Goal: Task Accomplishment & Management: Complete application form

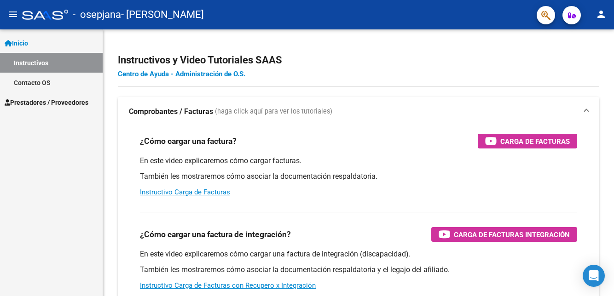
click at [69, 65] on link "Instructivos" at bounding box center [51, 63] width 103 height 20
click at [72, 100] on span "Prestadores / Proveedores" at bounding box center [47, 103] width 84 height 10
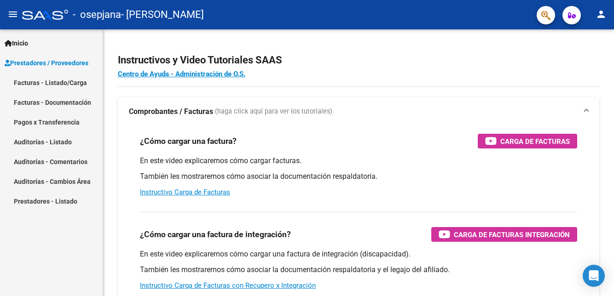
scroll to position [2, 0]
click at [57, 79] on link "Facturas - Listado/Carga" at bounding box center [51, 83] width 103 height 20
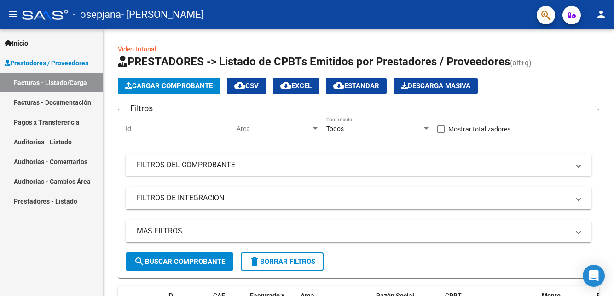
click at [211, 89] on button "Cargar Comprobante" at bounding box center [169, 86] width 102 height 17
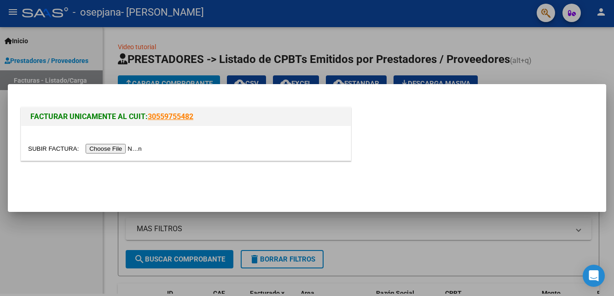
click at [124, 161] on div "FACTURAR UNICAMENTE AL CUIT: 30559755482" at bounding box center [186, 134] width 330 height 54
click at [127, 145] on input "file" at bounding box center [86, 149] width 116 height 10
click at [115, 153] on input "file" at bounding box center [86, 149] width 116 height 10
click at [122, 161] on div at bounding box center [185, 143] width 329 height 35
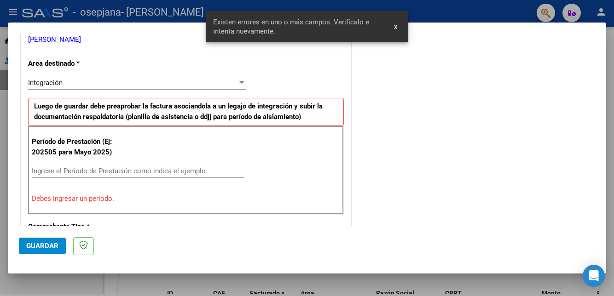
scroll to position [193, 0]
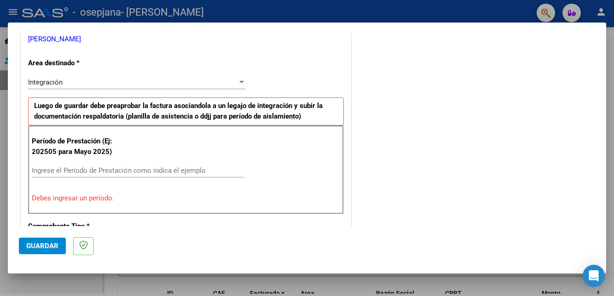
click at [215, 167] on input "Ingrese el Período de Prestación como indica el ejemplo" at bounding box center [138, 171] width 213 height 8
click at [225, 167] on input "Ingrese el Período de Prestación como indica el ejemplo" at bounding box center [138, 171] width 213 height 8
click at [215, 167] on input "Ingrese el Período de Prestación como indica el ejemplo" at bounding box center [138, 171] width 213 height 8
click at [216, 167] on input "Ingrese el Período de Prestación como indica el ejemplo" at bounding box center [138, 171] width 213 height 8
click at [194, 167] on input "Ingrese el Período de Prestación como indica el ejemplo" at bounding box center [138, 171] width 213 height 8
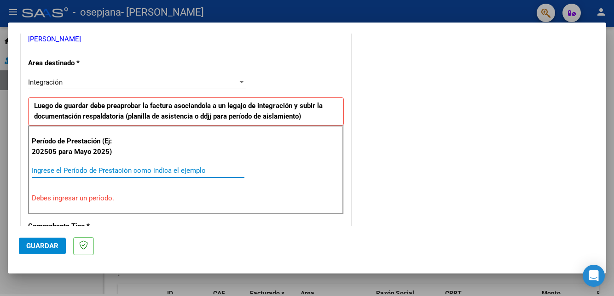
click at [159, 167] on input "Ingrese el Período de Prestación como indica el ejemplo" at bounding box center [138, 171] width 213 height 8
click at [214, 167] on input "Ingrese el Período de Prestación como indica el ejemplo" at bounding box center [138, 171] width 213 height 8
click at [196, 167] on input "Ingrese el Período de Prestación como indica el ejemplo" at bounding box center [138, 171] width 213 height 8
click at [198, 78] on div "Integración" at bounding box center [132, 82] width 209 height 8
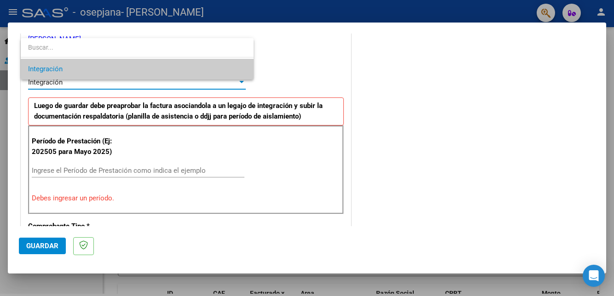
click at [234, 115] on div at bounding box center [307, 148] width 614 height 296
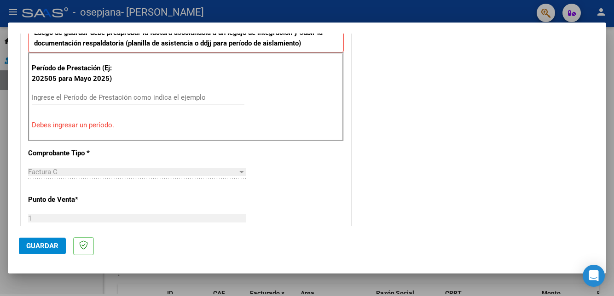
scroll to position [268, 0]
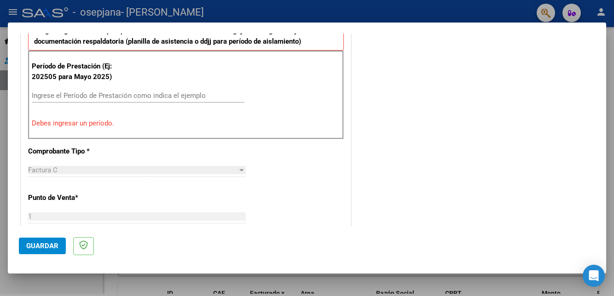
click at [222, 92] on input "Ingrese el Período de Prestación como indica el ejemplo" at bounding box center [138, 96] width 213 height 8
click at [200, 92] on input "Ingrese el Período de Prestación como indica el ejemplo" at bounding box center [138, 96] width 213 height 8
click at [193, 92] on input "Ingrese el Período de Prestación como indica el ejemplo" at bounding box center [138, 96] width 213 height 8
click at [150, 92] on input "Ingrese el Período de Prestación como indica el ejemplo" at bounding box center [138, 96] width 213 height 8
click at [113, 92] on input "Ingrese el Período de Prestación como indica el ejemplo" at bounding box center [138, 96] width 213 height 8
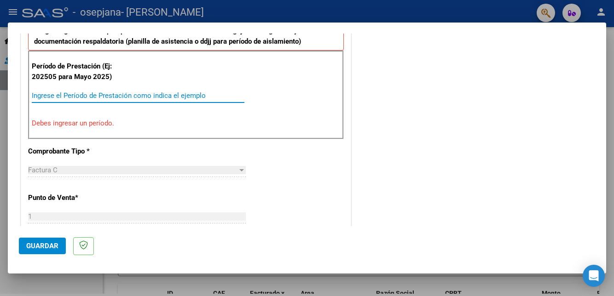
click at [105, 92] on input "Ingrese el Período de Prestación como indica el ejemplo" at bounding box center [138, 96] width 213 height 8
click at [63, 92] on input "Ingrese el Período de Prestación como indica el ejemplo" at bounding box center [138, 96] width 213 height 8
click at [116, 92] on input "Ingrese el Período de Prestación como indica el ejemplo" at bounding box center [138, 96] width 213 height 8
click at [121, 89] on div "Ingrese el Período de Prestación como indica el ejemplo" at bounding box center [138, 96] width 213 height 14
click at [208, 92] on input "Ingrese el Período de Prestación como indica el ejemplo" at bounding box center [138, 96] width 213 height 8
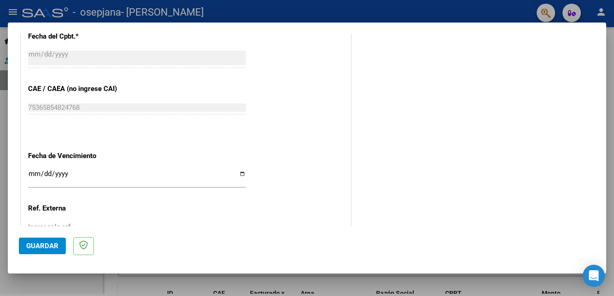
scroll to position [578, 0]
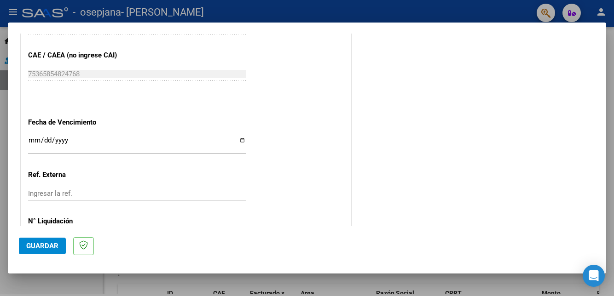
type input "202508"
click at [222, 137] on input "Ingresar la fecha" at bounding box center [137, 144] width 218 height 15
type input "[DATE]"
click at [177, 190] on input "Ingresar la ref." at bounding box center [137, 194] width 218 height 8
click at [47, 254] on button "Guardar" at bounding box center [42, 246] width 47 height 17
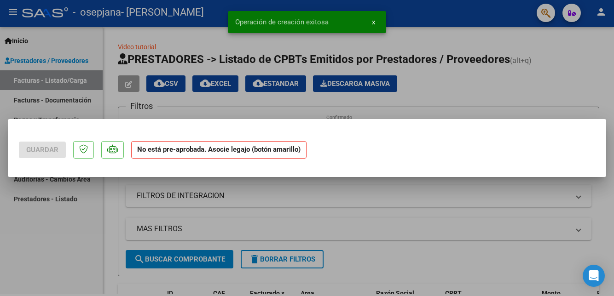
scroll to position [0, 0]
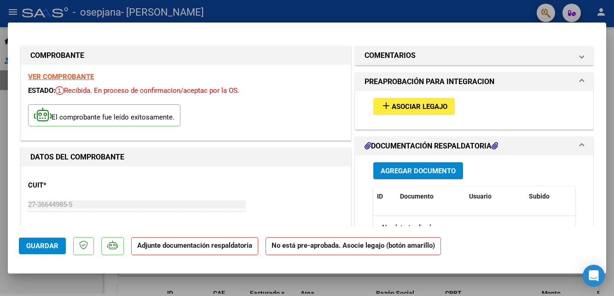
click at [438, 167] on span "Agregar Documento" at bounding box center [418, 171] width 75 height 8
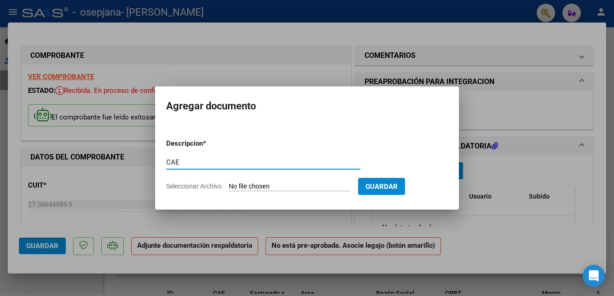
type input "CAE"
click at [306, 184] on input "Seleccionar Archivo" at bounding box center [290, 187] width 122 height 9
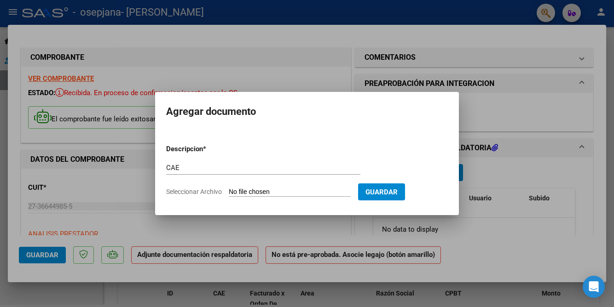
type input "C:\fakepath\[PERSON_NAME] (Agosto).pdf"
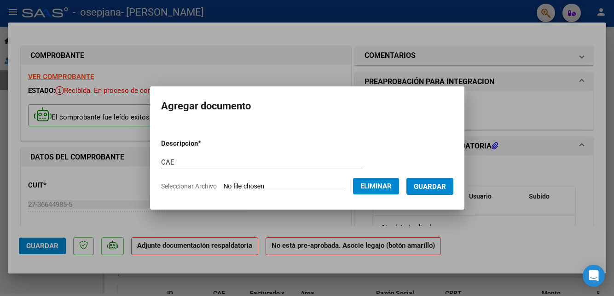
click at [446, 187] on span "Guardar" at bounding box center [430, 187] width 32 height 8
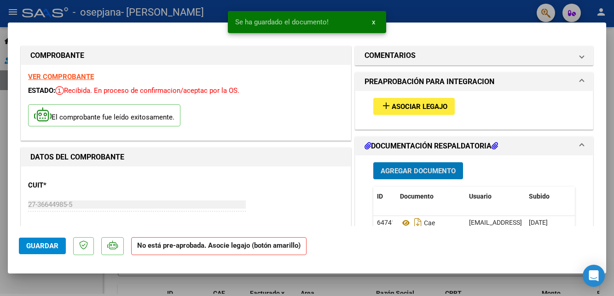
click at [427, 167] on span "Agregar Documento" at bounding box center [418, 171] width 75 height 8
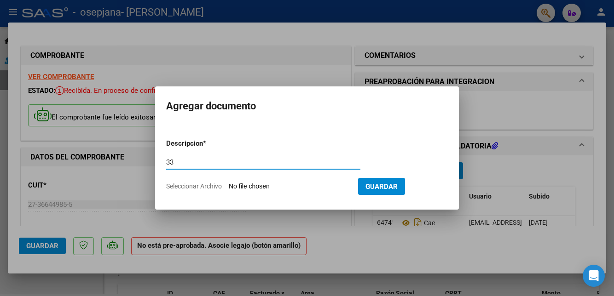
type input "3"
type input "i"
type input "INFORME"
click at [306, 190] on input "Seleccionar Archivo" at bounding box center [290, 187] width 122 height 9
click at [296, 189] on input "Seleccionar Archivo" at bounding box center [290, 187] width 122 height 9
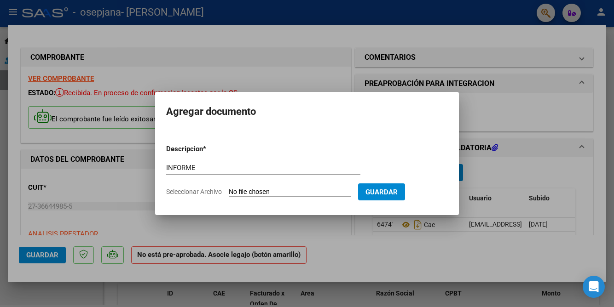
type input "C:\fakepath\[PERSON_NAME] informe Mensual 2025.pdf"
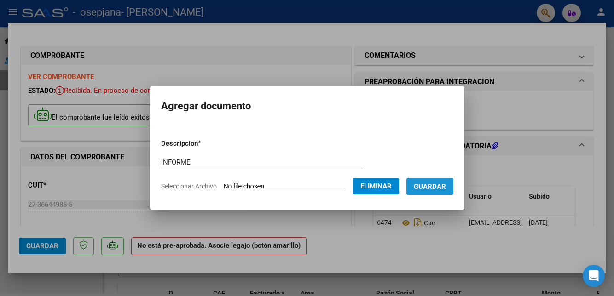
click at [443, 185] on span "Guardar" at bounding box center [430, 187] width 32 height 8
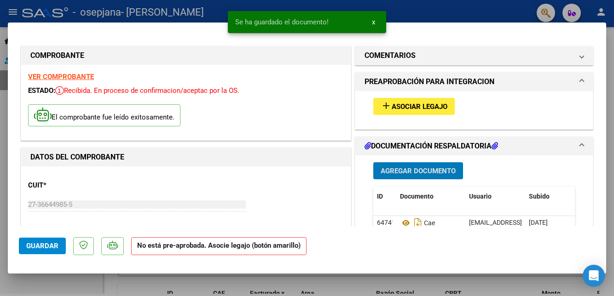
click at [420, 162] on button "Agregar Documento" at bounding box center [418, 170] width 90 height 17
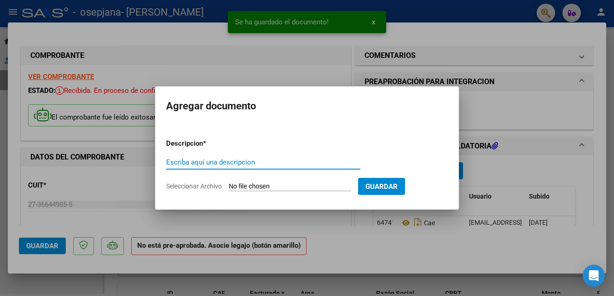
click at [294, 156] on div "Escriba aquí una descripcion" at bounding box center [263, 163] width 194 height 14
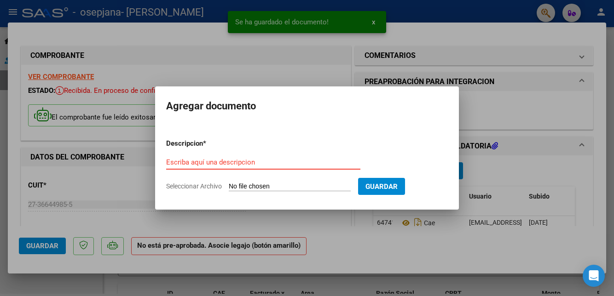
click at [290, 186] on input "Seleccionar Archivo" at bounding box center [290, 187] width 122 height 9
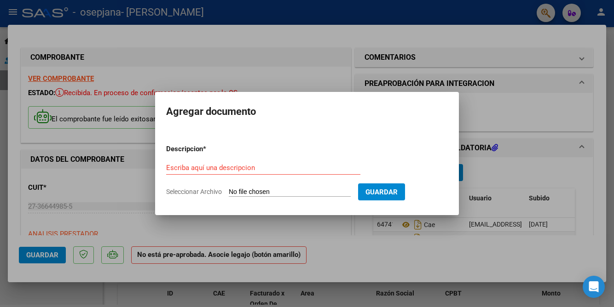
type input "C:\fakepath\OSEPJANA - Bauti Martinez_250909_185915.pdf"
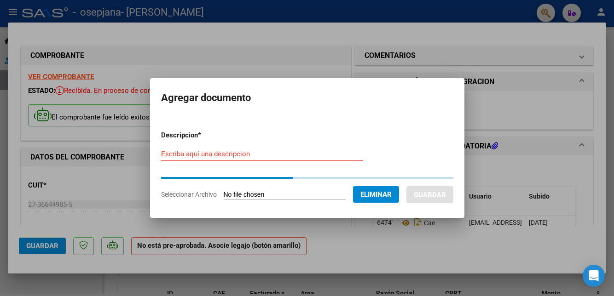
click at [279, 150] on input "Escriba aquí una descripcion" at bounding box center [262, 154] width 202 height 8
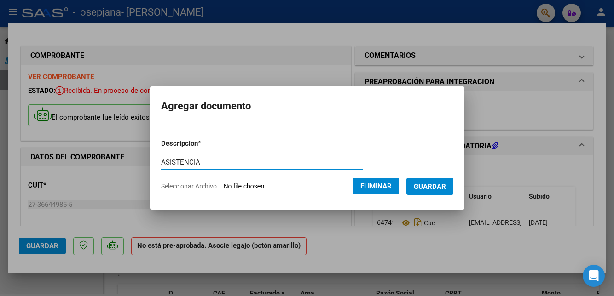
type input "ASISTENCIA"
click at [440, 193] on button "Guardar" at bounding box center [429, 186] width 47 height 17
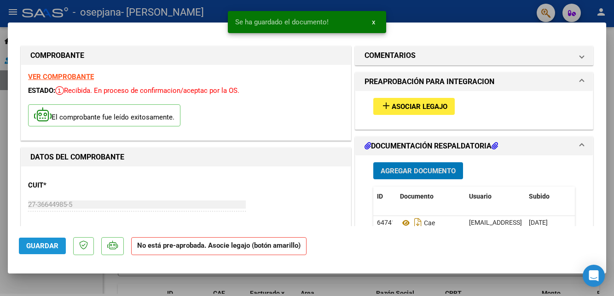
click at [47, 250] on span "Guardar" at bounding box center [42, 246] width 32 height 8
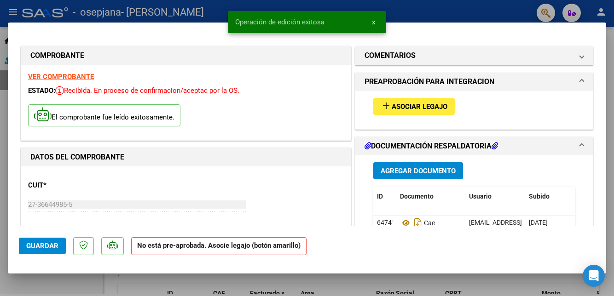
click at [0, 189] on div at bounding box center [307, 148] width 614 height 296
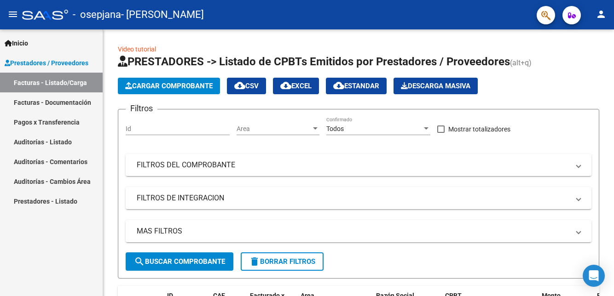
click at [207, 87] on button "Cargar Comprobante" at bounding box center [169, 86] width 102 height 17
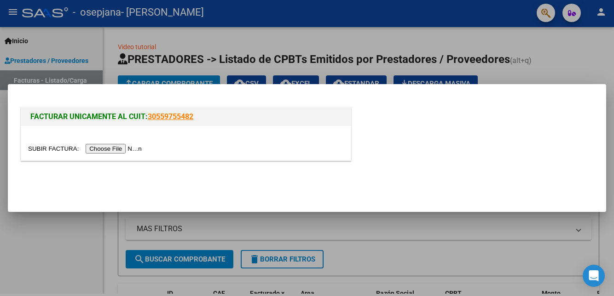
click at [116, 147] on input "file" at bounding box center [86, 149] width 116 height 10
click at [125, 146] on input "file" at bounding box center [86, 149] width 116 height 10
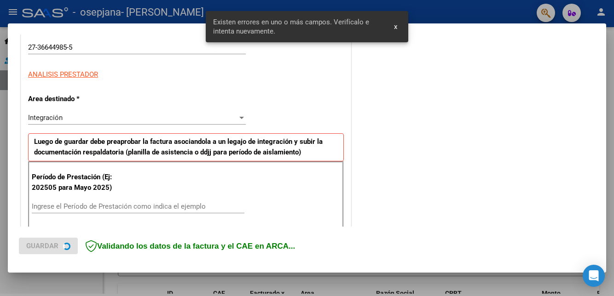
scroll to position [210, 0]
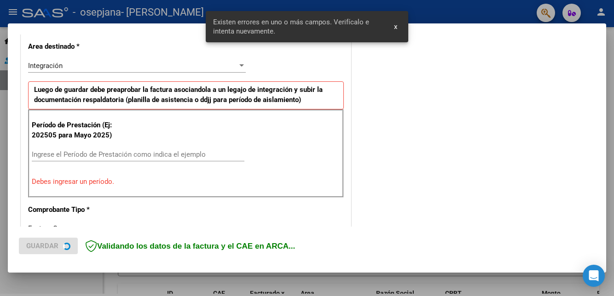
click at [211, 150] on input "Ingrese el Período de Prestación como indica el ejemplo" at bounding box center [138, 154] width 213 height 8
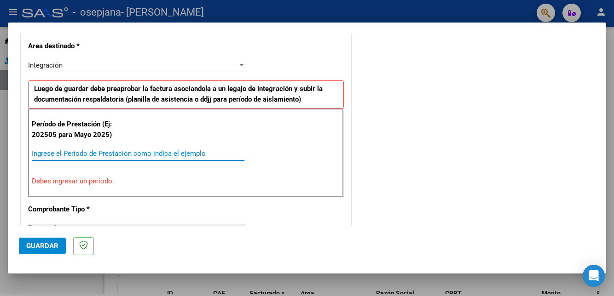
click at [156, 150] on input "Ingrese el Período de Prestación como indica el ejemplo" at bounding box center [138, 154] width 213 height 8
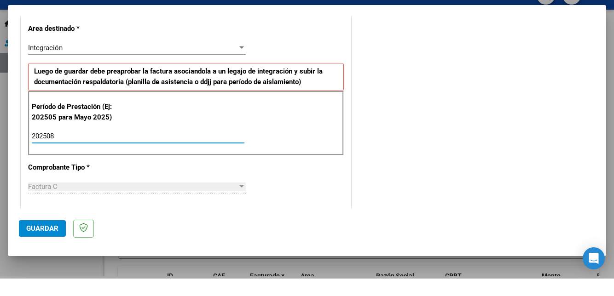
type input "202508"
click at [44, 250] on span "Guardar" at bounding box center [42, 246] width 32 height 8
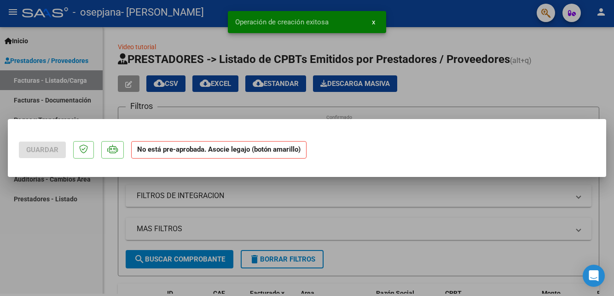
scroll to position [0, 0]
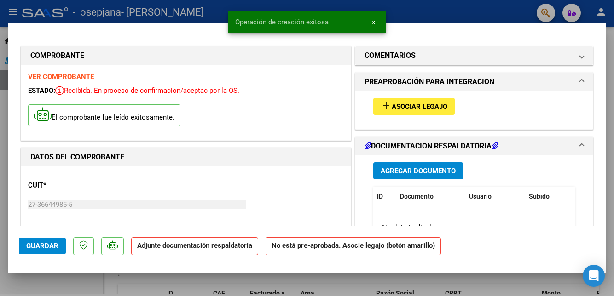
click at [436, 179] on button "Agregar Documento" at bounding box center [418, 170] width 90 height 17
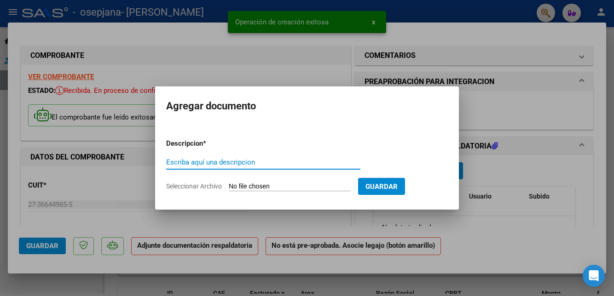
click at [288, 169] on form "Descripcion * Escriba aquí una descripcion Seleccionar Archivo Guardar" at bounding box center [307, 165] width 282 height 67
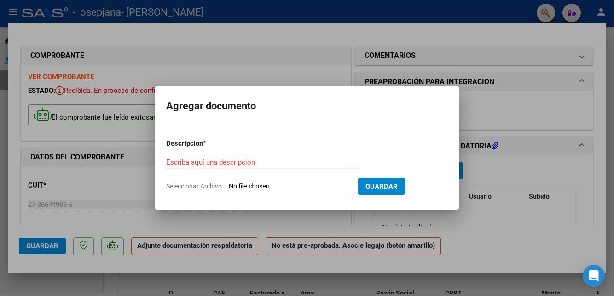
click at [287, 191] on input "Seleccionar Archivo" at bounding box center [290, 187] width 122 height 9
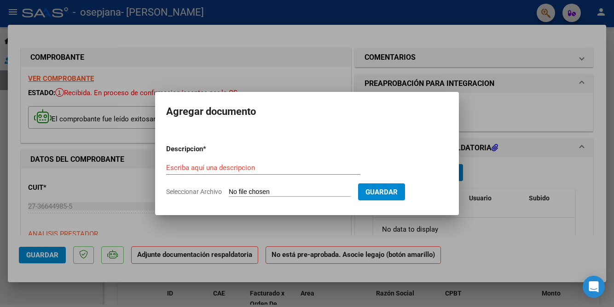
type input "C:\fakepath\CAE [PERSON_NAME] (Agosto).pdf"
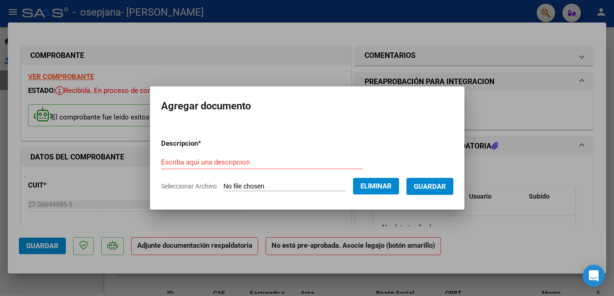
click at [239, 167] on input "Escriba aquí una descripcion" at bounding box center [262, 162] width 202 height 8
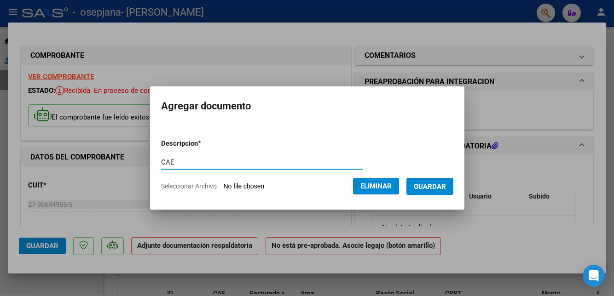
type input "CAE"
click at [441, 195] on button "Guardar" at bounding box center [429, 186] width 47 height 17
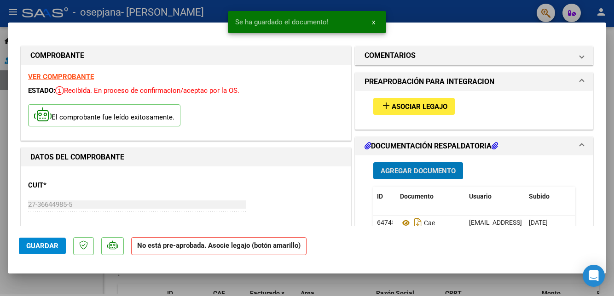
click at [425, 175] on span "Agregar Documento" at bounding box center [418, 171] width 75 height 8
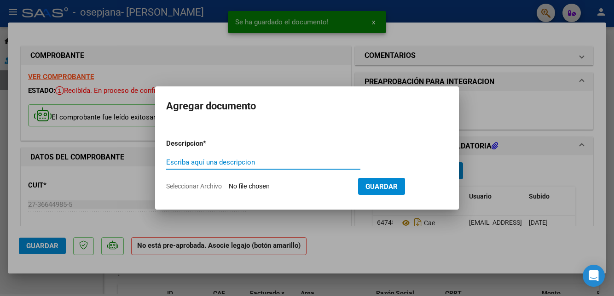
click at [292, 191] on input "Seleccionar Archivo" at bounding box center [290, 187] width 122 height 9
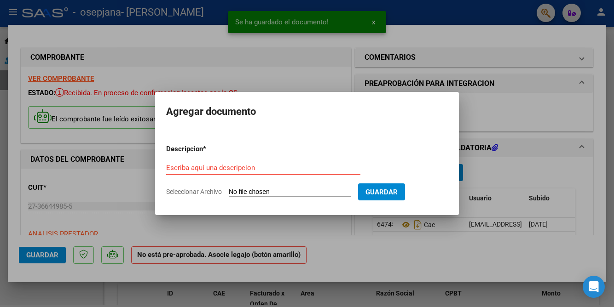
type input "C:\fakepath\[PERSON_NAME] ASISTENCIA_250902_212350.pdf"
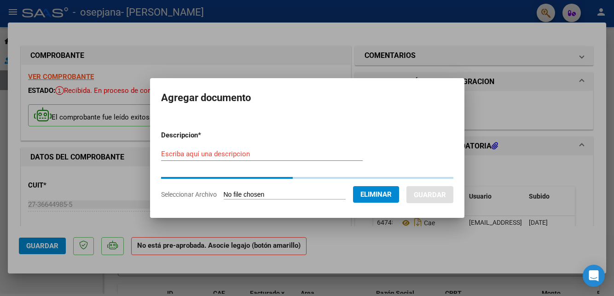
click at [344, 161] on div "Escriba aquí una descripcion" at bounding box center [262, 154] width 202 height 14
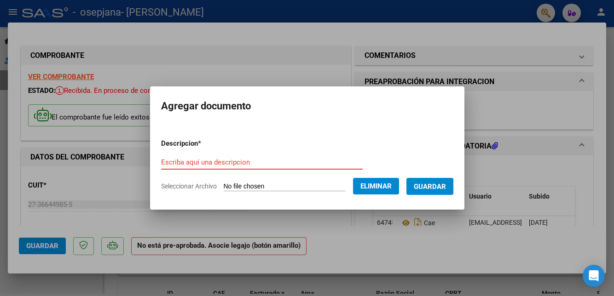
click at [296, 167] on input "Escriba aquí una descripcion" at bounding box center [262, 162] width 202 height 8
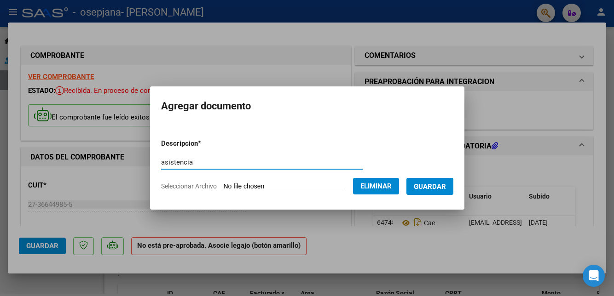
type input "asistencia"
click at [435, 195] on button "Guardar" at bounding box center [429, 186] width 47 height 17
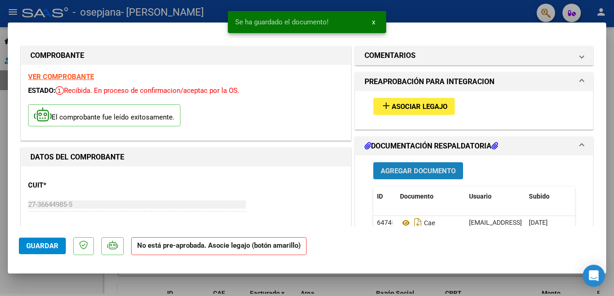
click at [438, 175] on span "Agregar Documento" at bounding box center [418, 171] width 75 height 8
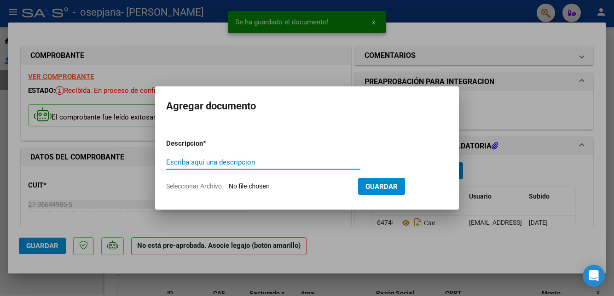
click at [279, 191] on input "Seleccionar Archivo" at bounding box center [290, 187] width 122 height 9
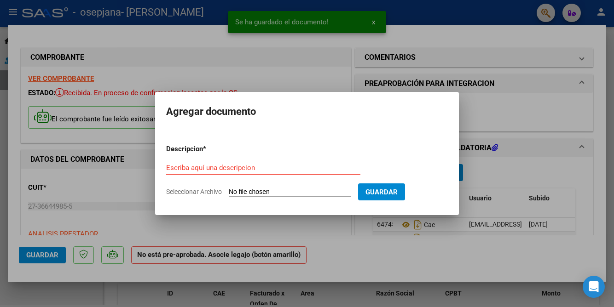
type input "C:\fakepath\_Informe mensual [PERSON_NAME] 2025 (1).pdf"
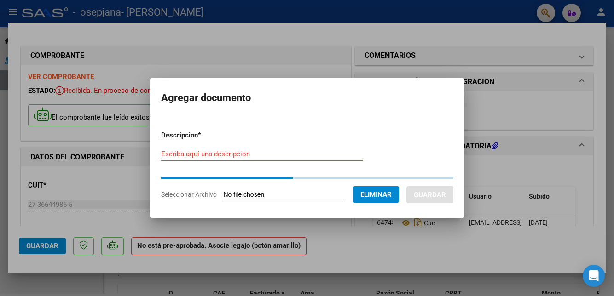
click at [320, 158] on input "Escriba aquí una descripcion" at bounding box center [262, 154] width 202 height 8
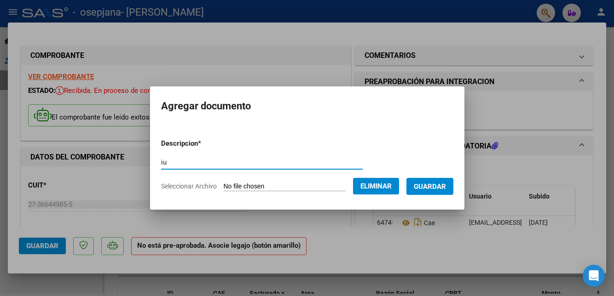
type input "i"
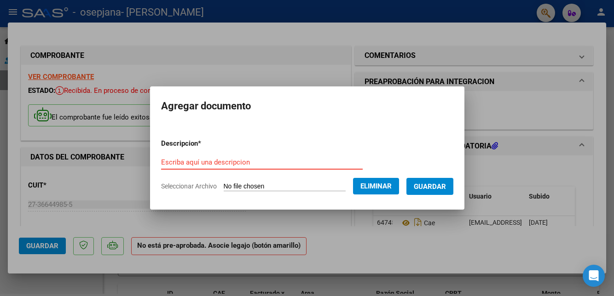
type input "n"
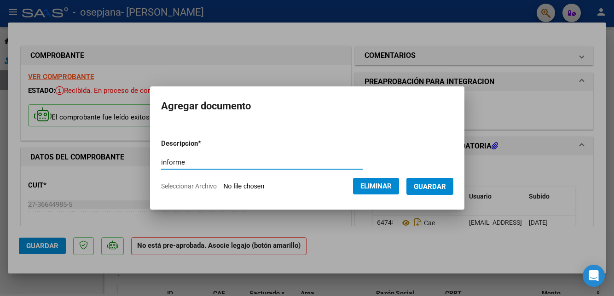
type input "informe"
click at [439, 191] on span "Guardar" at bounding box center [430, 187] width 32 height 8
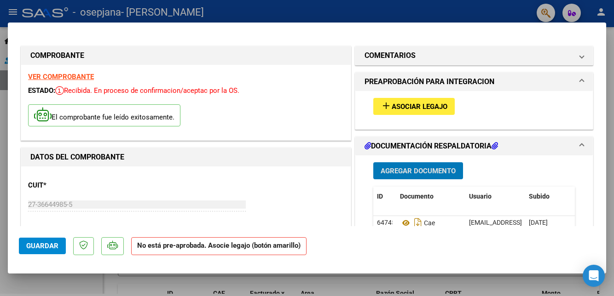
click at [41, 254] on button "Guardar" at bounding box center [42, 246] width 47 height 17
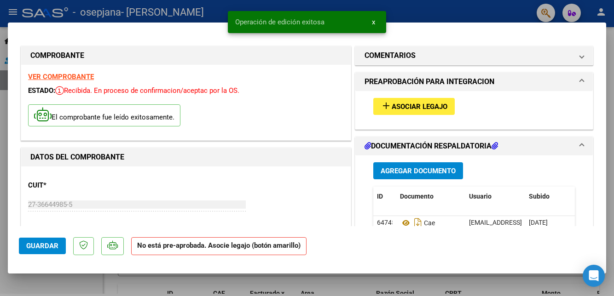
click at [529, 296] on div at bounding box center [307, 148] width 614 height 296
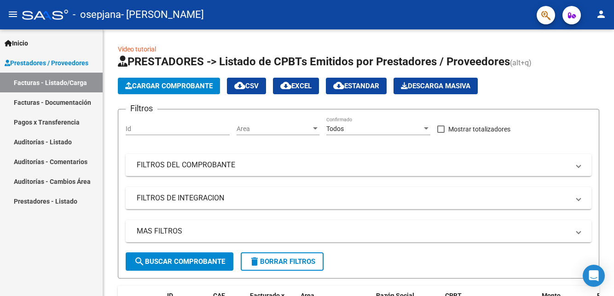
click at [188, 85] on span "Cargar Comprobante" at bounding box center [168, 86] width 87 height 8
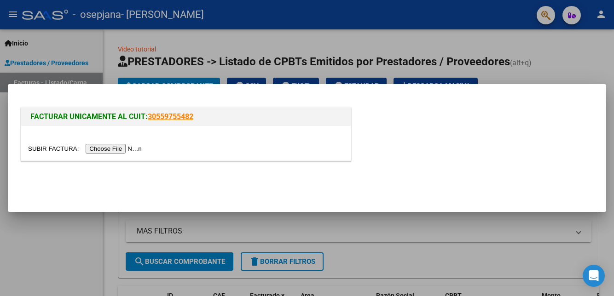
click at [117, 154] on input "file" at bounding box center [86, 149] width 116 height 10
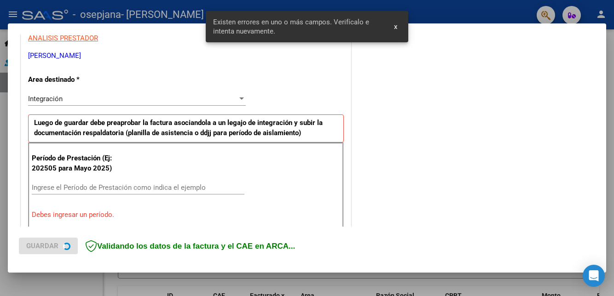
scroll to position [193, 0]
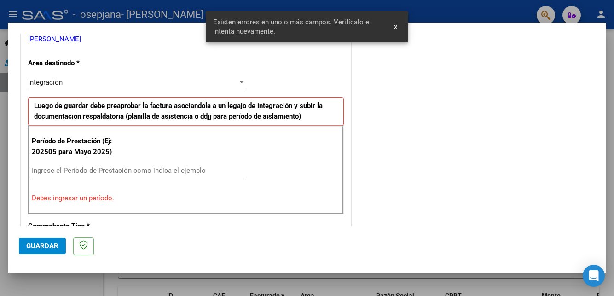
click at [208, 175] on input "Ingrese el Período de Prestación como indica el ejemplo" at bounding box center [138, 171] width 213 height 8
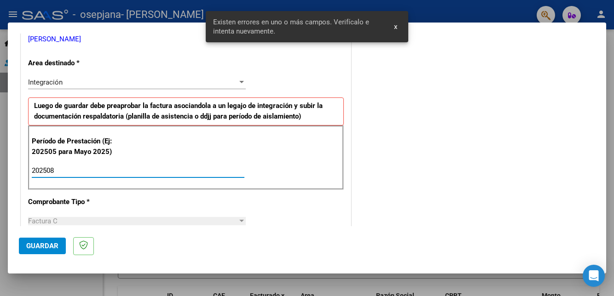
type input "202508"
click at [51, 250] on span "Guardar" at bounding box center [42, 246] width 32 height 8
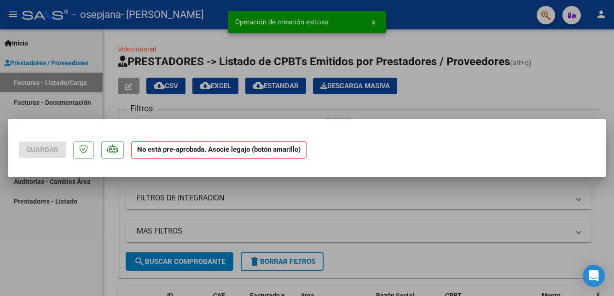
scroll to position [0, 0]
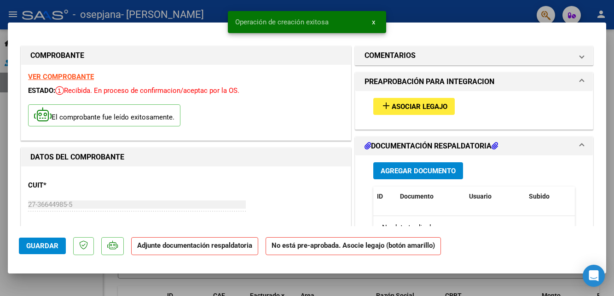
click at [421, 175] on span "Agregar Documento" at bounding box center [418, 171] width 75 height 8
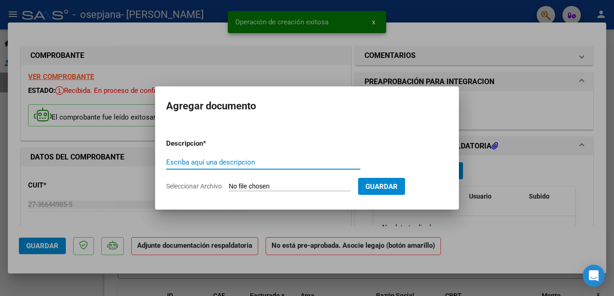
click at [282, 191] on input "Seleccionar Archivo" at bounding box center [290, 187] width 122 height 9
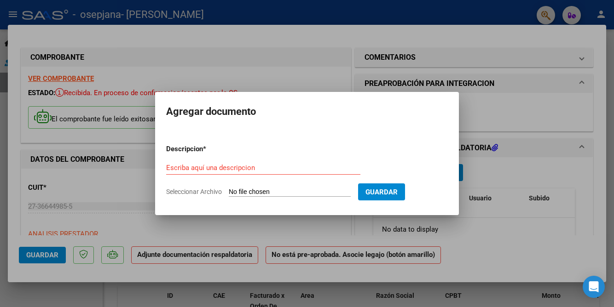
type input "C:\fakepath\CAE [PERSON_NAME] (Agosto).pdf"
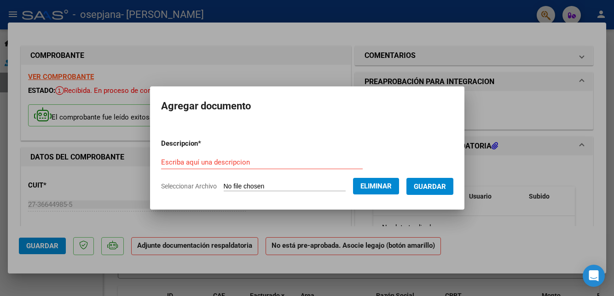
click at [311, 167] on input "Escriba aquí una descripcion" at bounding box center [262, 162] width 202 height 8
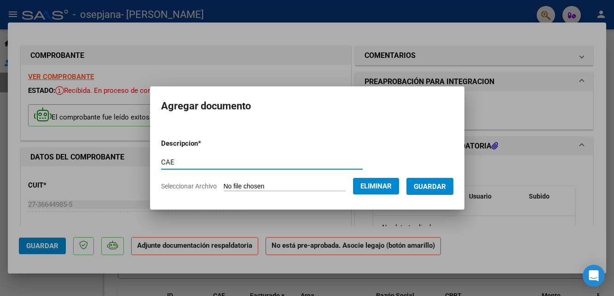
type input "CAE"
click at [445, 191] on span "Guardar" at bounding box center [430, 187] width 32 height 8
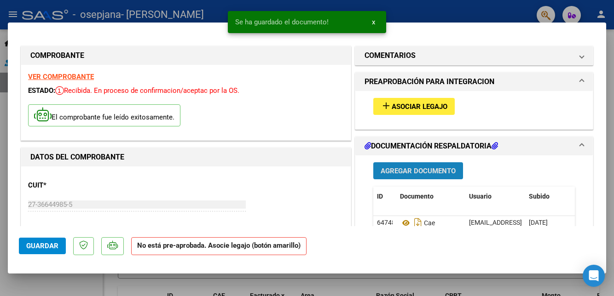
scroll to position [0, 0]
click at [444, 175] on span "Agregar Documento" at bounding box center [418, 171] width 75 height 8
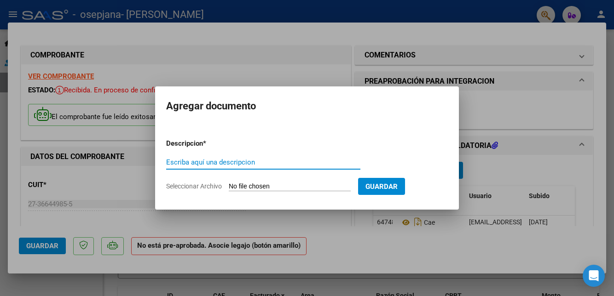
click at [300, 191] on input "Seleccionar Archivo" at bounding box center [290, 187] width 122 height 9
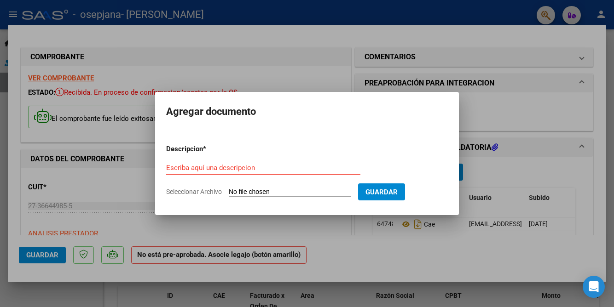
type input "C:\fakepath\DI [PERSON_NAME] ASISTENCIA_250902_213245.pdf"
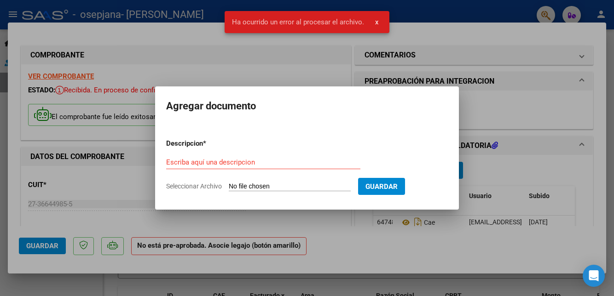
click at [308, 167] on input "Escriba aquí una descripcion" at bounding box center [263, 162] width 194 height 8
click at [279, 167] on input "Escriba aquí una descripcion" at bounding box center [263, 162] width 194 height 8
click at [317, 178] on div "Escriba aquí una descripcion" at bounding box center [263, 167] width 194 height 23
click at [303, 191] on input "Seleccionar Archivo" at bounding box center [290, 187] width 122 height 9
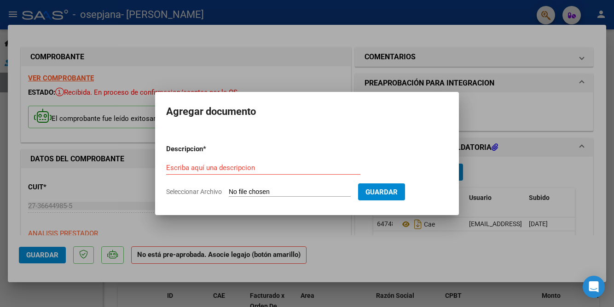
type input "C:\fakepath\DI [PERSON_NAME] ASISTENCIA_250902_213245.pdf"
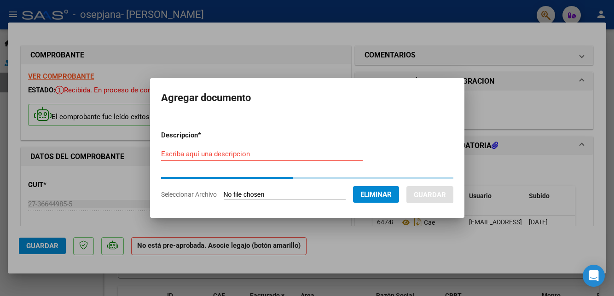
click at [288, 158] on input "Escriba aquí una descripcion" at bounding box center [262, 154] width 202 height 8
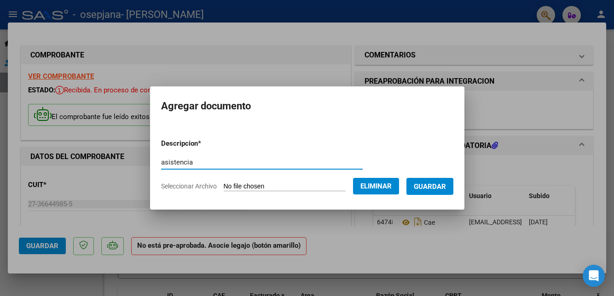
type input "asistencia"
click at [446, 191] on span "Guardar" at bounding box center [430, 187] width 32 height 8
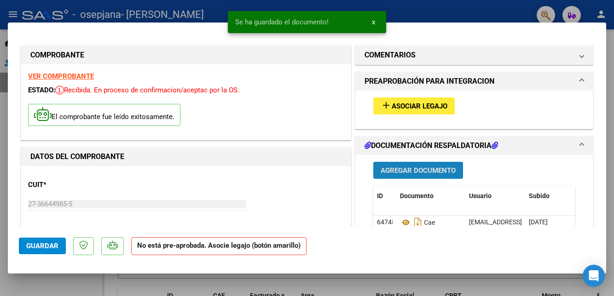
click at [428, 179] on button "Agregar Documento" at bounding box center [418, 170] width 90 height 17
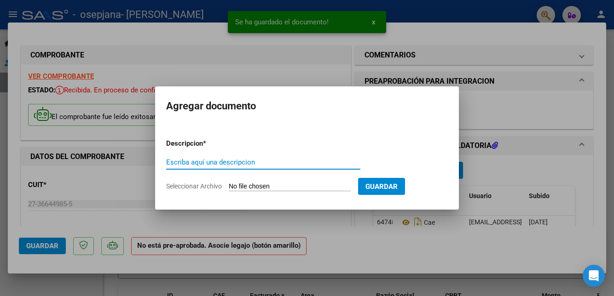
click at [305, 167] on input "Escriba aquí una descripcion" at bounding box center [263, 162] width 194 height 8
click at [316, 191] on input "Seleccionar Archivo" at bounding box center [290, 187] width 122 height 9
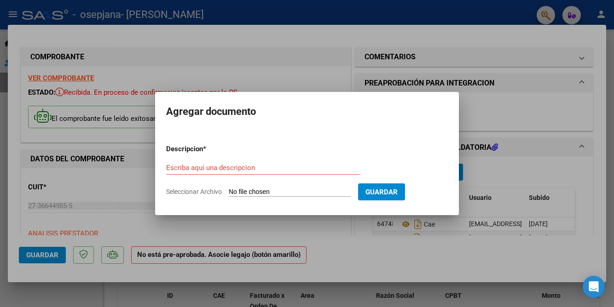
type input "C:\fakepath\informe mensual Agosto [PERSON_NAME] 2025 (1).pdf"
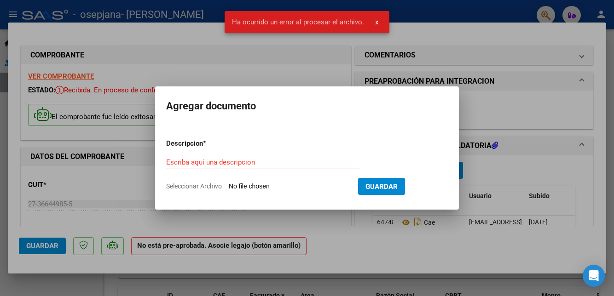
click at [290, 167] on input "Escriba aquí una descripcion" at bounding box center [263, 162] width 194 height 8
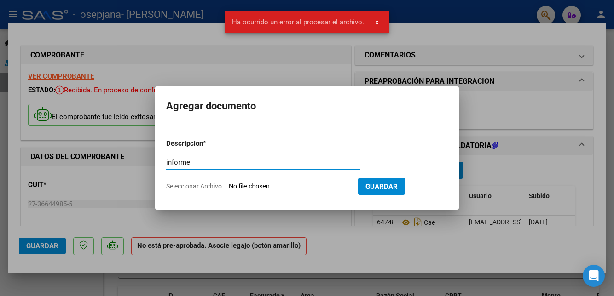
type input "informe"
click at [326, 191] on input "Seleccionar Archivo" at bounding box center [290, 187] width 122 height 9
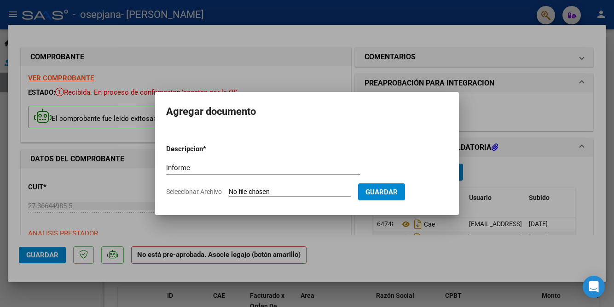
type input "C:\fakepath\informe mensual Agosto [PERSON_NAME] 2025 (1).pdf"
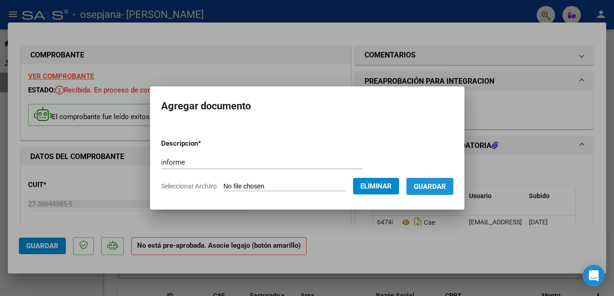
click at [444, 191] on span "Guardar" at bounding box center [430, 187] width 32 height 8
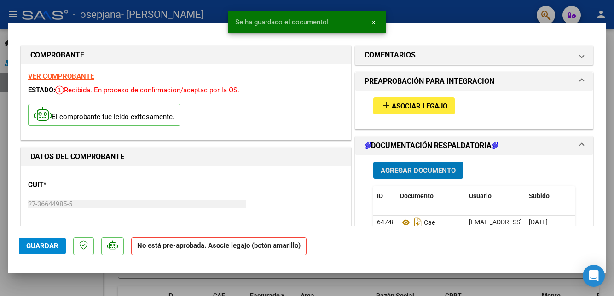
click at [50, 250] on span "Guardar" at bounding box center [42, 246] width 32 height 8
click at [86, 296] on div at bounding box center [307, 148] width 614 height 296
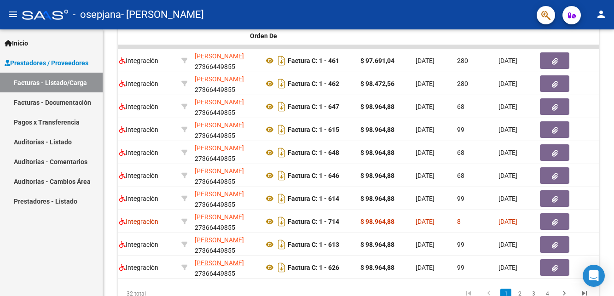
scroll to position [0, 0]
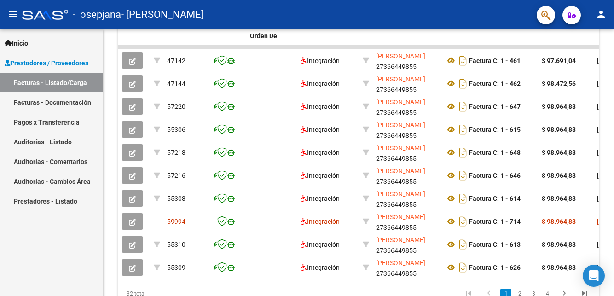
click at [519, 294] on link "2" at bounding box center [519, 294] width 11 height 10
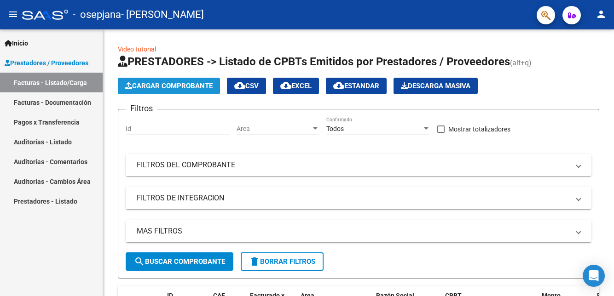
click at [196, 91] on button "Cargar Comprobante" at bounding box center [169, 86] width 102 height 17
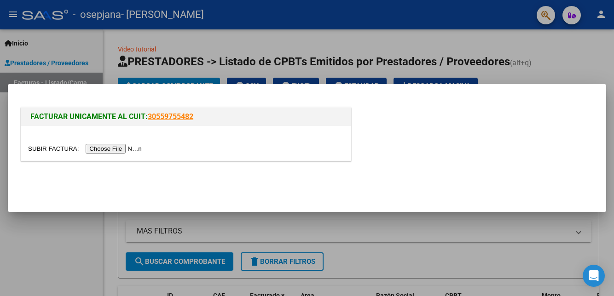
click at [122, 158] on div at bounding box center [185, 143] width 329 height 35
click at [132, 154] on input "file" at bounding box center [86, 149] width 116 height 10
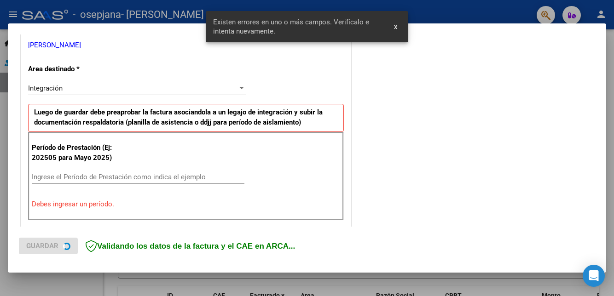
scroll to position [210, 0]
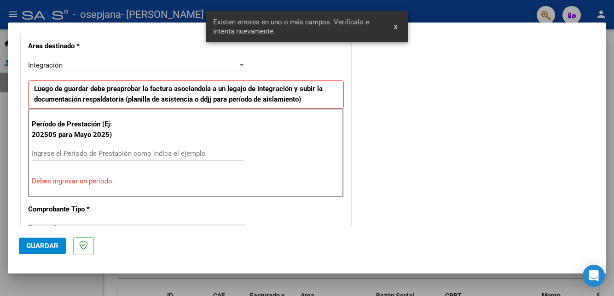
click at [186, 157] on input "Ingrese el Período de Prestación como indica el ejemplo" at bounding box center [138, 154] width 213 height 8
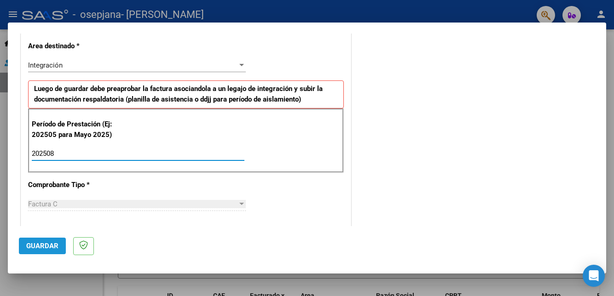
type input "202508"
click at [51, 250] on span "Guardar" at bounding box center [42, 246] width 32 height 8
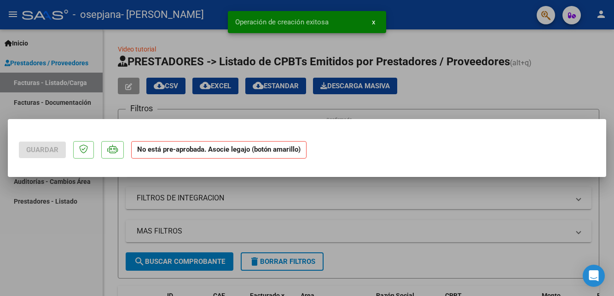
scroll to position [0, 0]
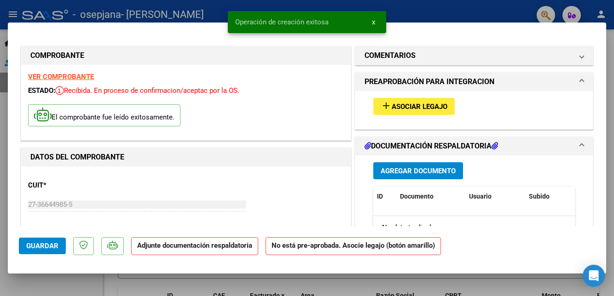
click at [427, 175] on span "Agregar Documento" at bounding box center [418, 171] width 75 height 8
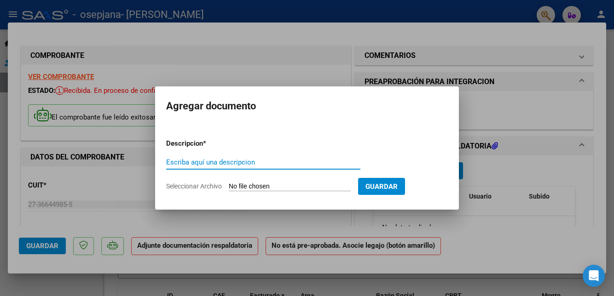
click at [295, 191] on input "Seleccionar Archivo" at bounding box center [290, 187] width 122 height 9
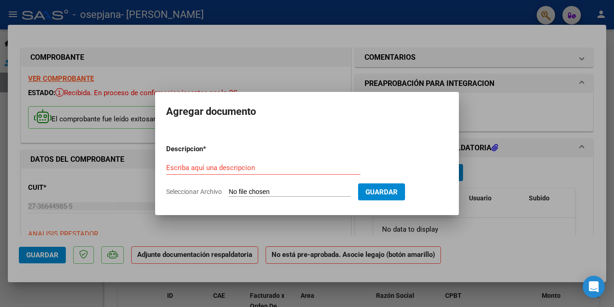
type input "C:\fakepath\CAE [PERSON_NAME] (Agosto).pdf"
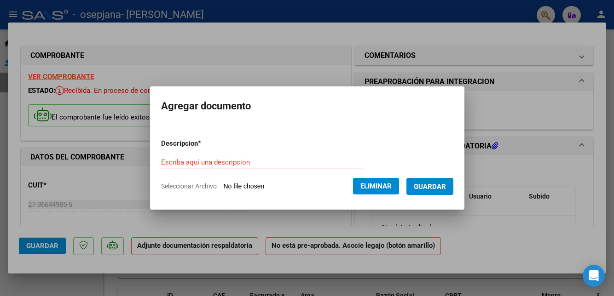
click at [293, 167] on input "Escriba aquí una descripcion" at bounding box center [262, 162] width 202 height 8
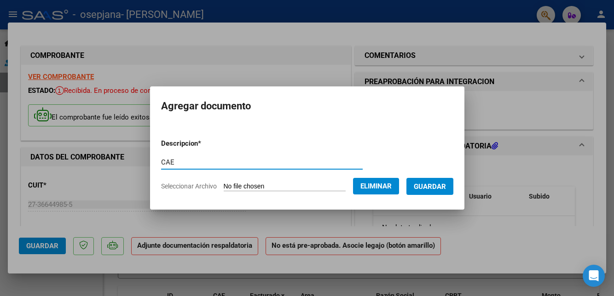
type input "CAE"
click at [438, 191] on span "Guardar" at bounding box center [430, 187] width 32 height 8
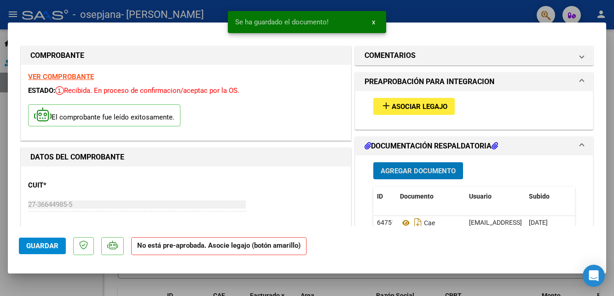
click at [435, 175] on span "Agregar Documento" at bounding box center [418, 171] width 75 height 8
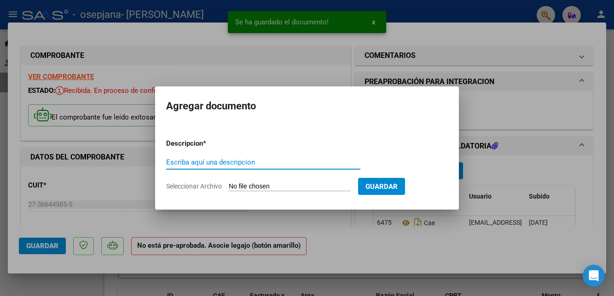
click at [323, 191] on input "Seleccionar Archivo" at bounding box center [290, 187] width 122 height 9
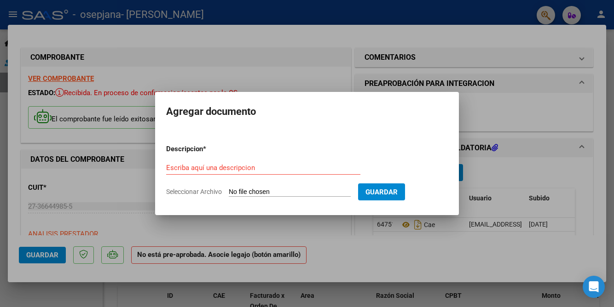
type input "C:\fakepath\Di [PERSON_NAME] asistencia julio_250902_213043.pdf"
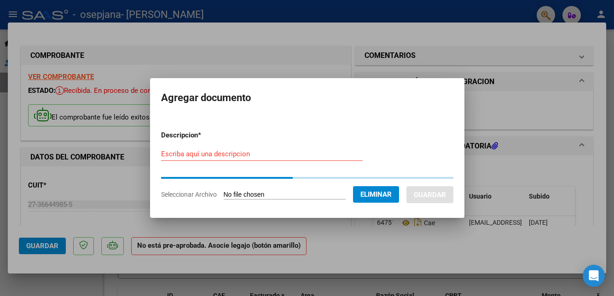
click at [280, 158] on input "Escriba aquí una descripcion" at bounding box center [262, 154] width 202 height 8
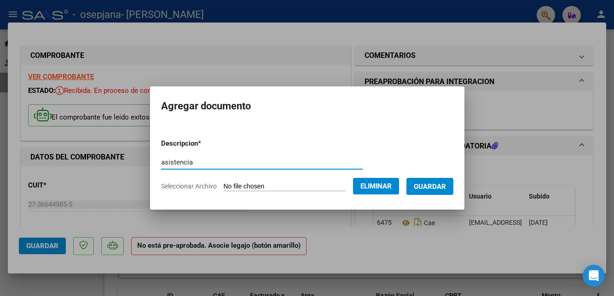
type input "asistencia"
click at [442, 191] on span "Guardar" at bounding box center [430, 187] width 32 height 8
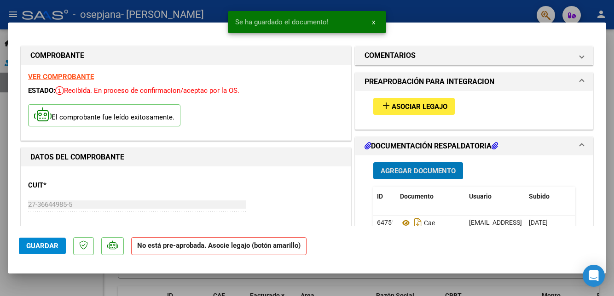
click at [421, 179] on button "Agregar Documento" at bounding box center [418, 170] width 90 height 17
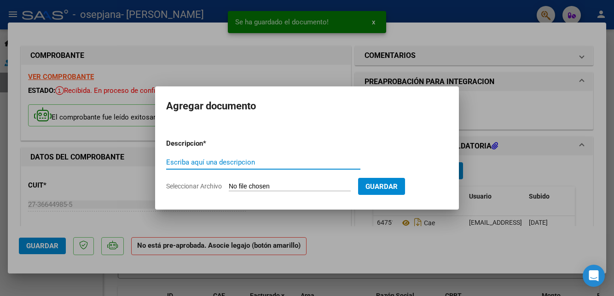
click at [316, 191] on input "Seleccionar Archivo" at bounding box center [290, 187] width 122 height 9
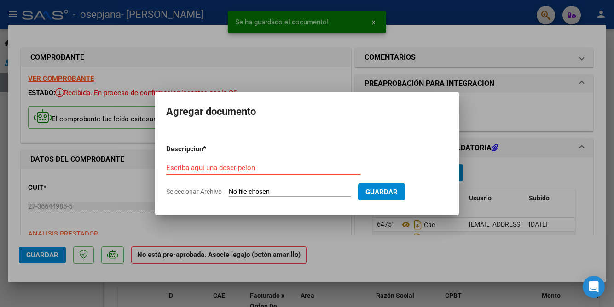
type input "C:\fakepath\Informe mensual Agosto [PERSON_NAME] 2025 (1).pdf"
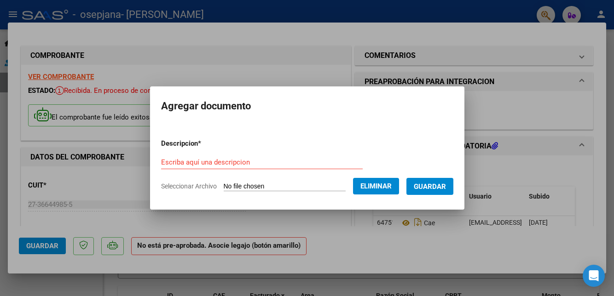
click at [271, 169] on form "Descripcion * Escriba aquí una descripcion Seleccionar Archivo Eliminar Guardar" at bounding box center [307, 165] width 292 height 67
click at [318, 167] on input "Escriba aquí una descripcion" at bounding box center [262, 162] width 202 height 8
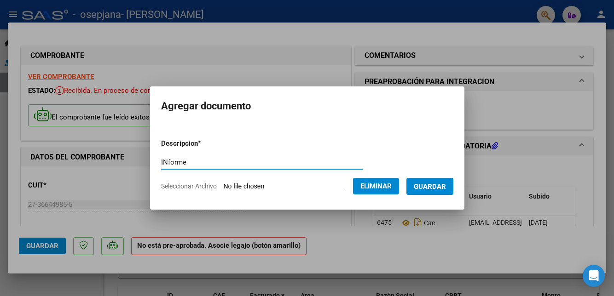
type input "INforme"
click at [439, 191] on span "Guardar" at bounding box center [430, 187] width 32 height 8
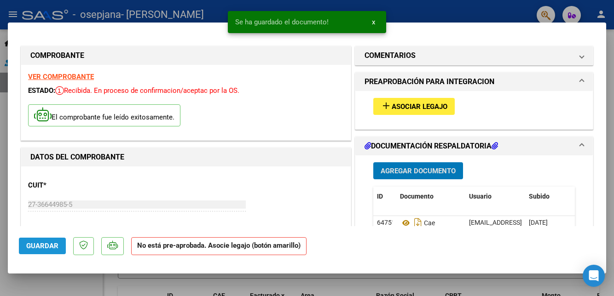
click at [49, 254] on button "Guardar" at bounding box center [42, 246] width 47 height 17
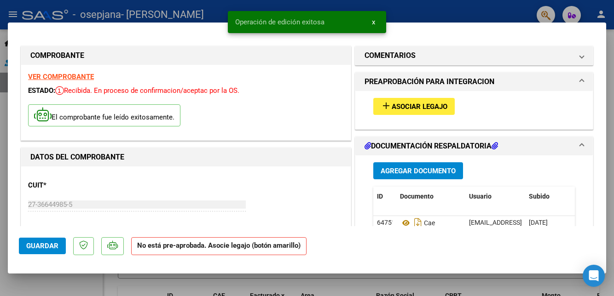
click at [50, 254] on button "Guardar" at bounding box center [42, 246] width 47 height 17
click at [72, 296] on div at bounding box center [307, 148] width 614 height 296
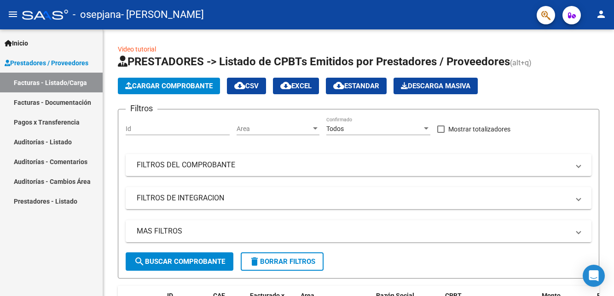
click at [198, 93] on button "Cargar Comprobante" at bounding box center [169, 86] width 102 height 17
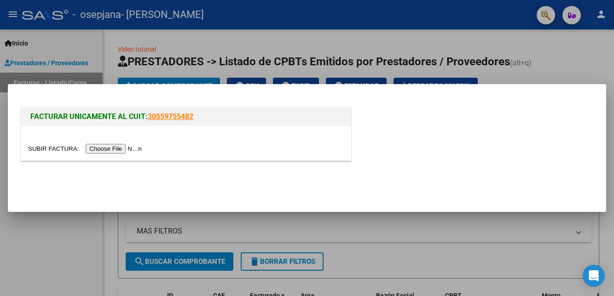
click at [126, 154] on input "file" at bounding box center [86, 149] width 116 height 10
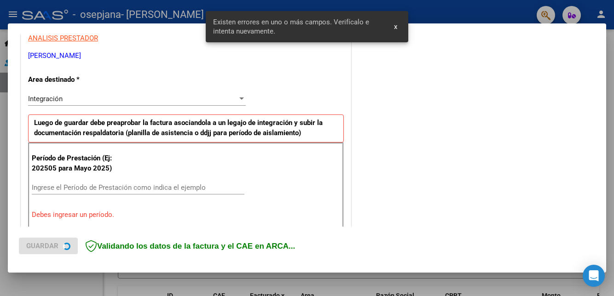
scroll to position [193, 0]
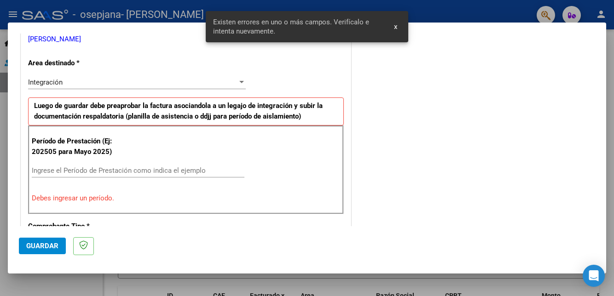
click at [197, 173] on input "Ingrese el Período de Prestación como indica el ejemplo" at bounding box center [138, 171] width 213 height 8
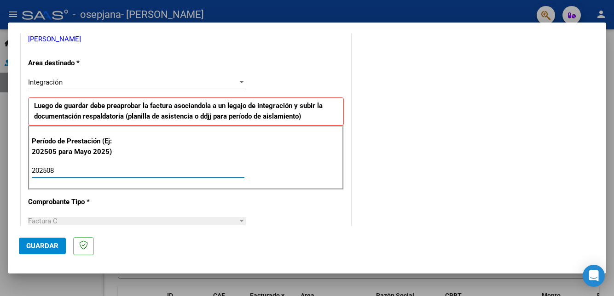
type input "202508"
click at [51, 254] on button "Guardar" at bounding box center [42, 246] width 47 height 17
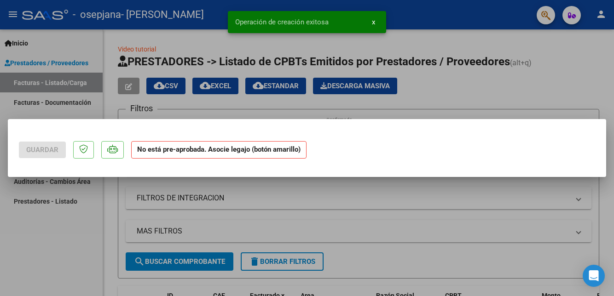
scroll to position [0, 0]
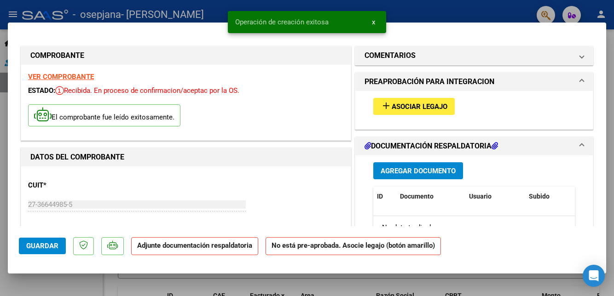
click at [420, 175] on span "Agregar Documento" at bounding box center [418, 171] width 75 height 8
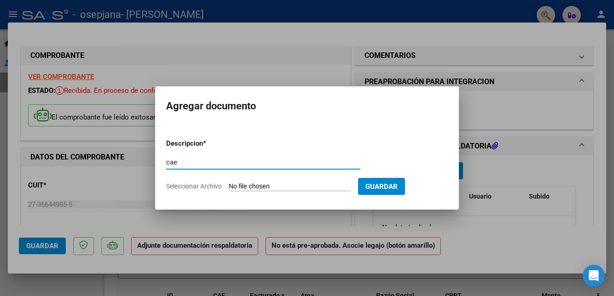
type input "cae"
click at [310, 191] on input "Seleccionar Archivo" at bounding box center [290, 187] width 122 height 9
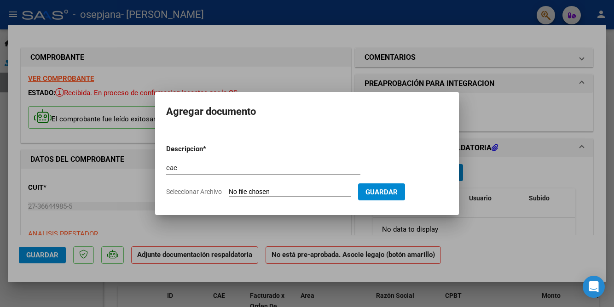
type input "C:\fakepath\CAE [PERSON_NAME] (AGOSTO).pdf"
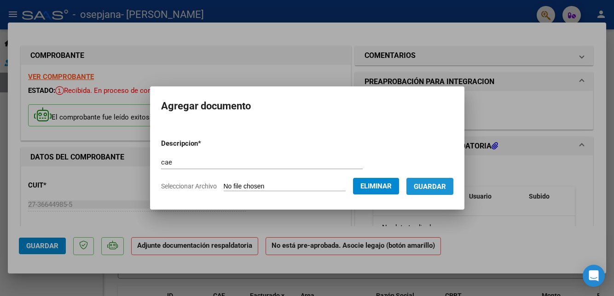
click at [442, 195] on button "Guardar" at bounding box center [429, 186] width 47 height 17
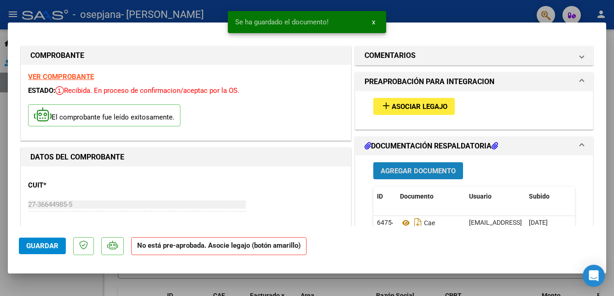
click at [410, 179] on button "Agregar Documento" at bounding box center [418, 170] width 90 height 17
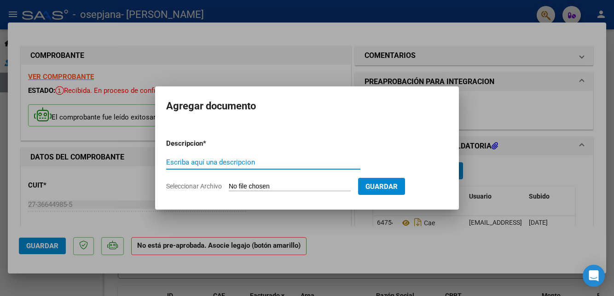
click at [309, 191] on input "Seleccionar Archivo" at bounding box center [290, 187] width 122 height 9
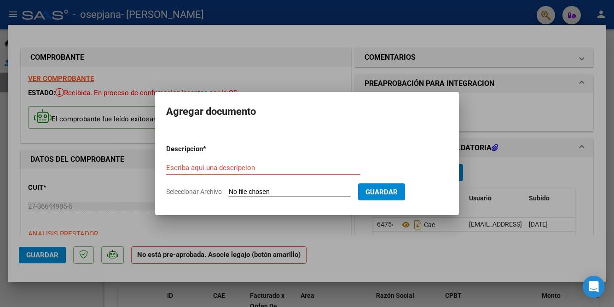
type input "C:\fakepath\informe mensual [PERSON_NAME] (1).pdf"
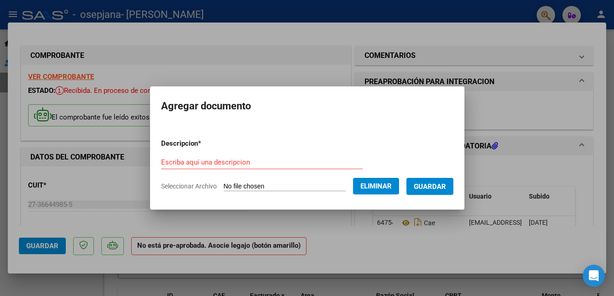
click at [340, 167] on input "Escriba aquí una descripcion" at bounding box center [262, 162] width 202 height 8
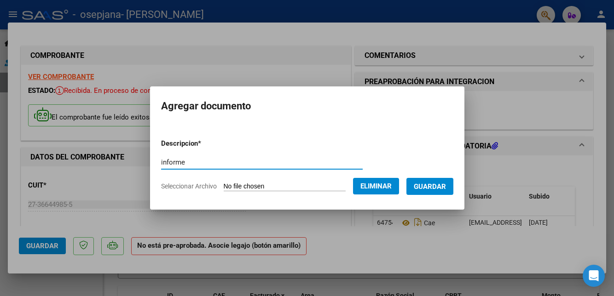
type input "informe"
click at [443, 190] on span "Guardar" at bounding box center [430, 186] width 32 height 8
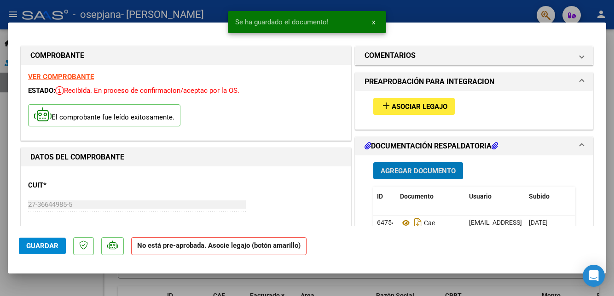
click at [406, 174] on span "Agregar Documento" at bounding box center [418, 171] width 75 height 8
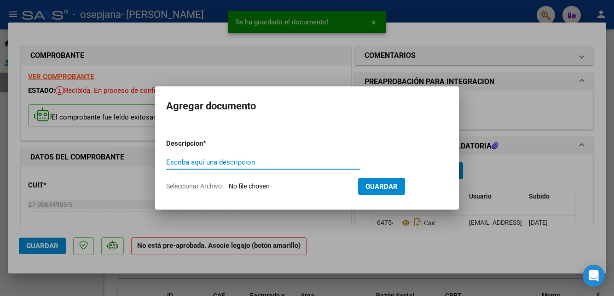
click at [330, 191] on input "Seleccionar Archivo" at bounding box center [290, 187] width 122 height 9
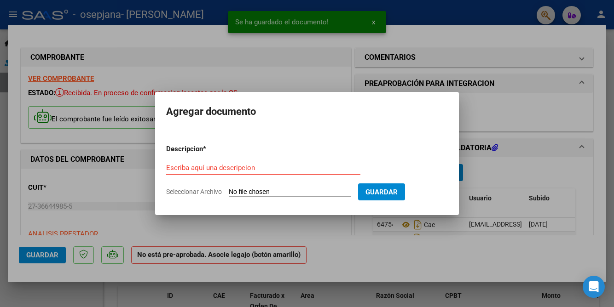
type input "C:\fakepath\[PERSON_NAME] OSPJANA ASISTENCIA_250902_213447.pdf"
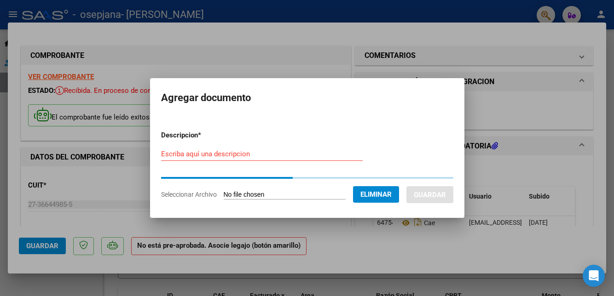
click at [312, 158] on input "Escriba aquí una descripcion" at bounding box center [262, 154] width 202 height 8
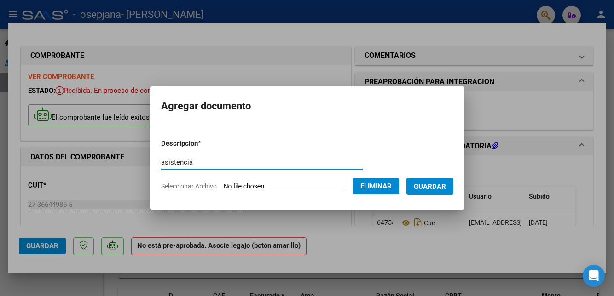
type input "asistencia"
click at [443, 191] on span "Guardar" at bounding box center [430, 187] width 32 height 8
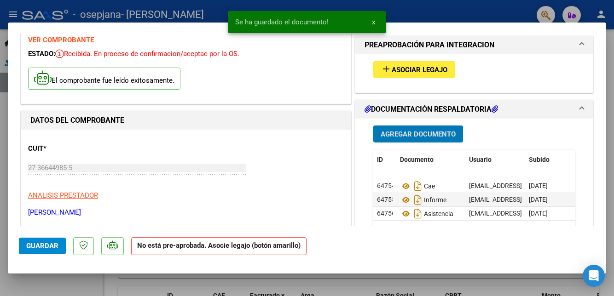
scroll to position [51, 0]
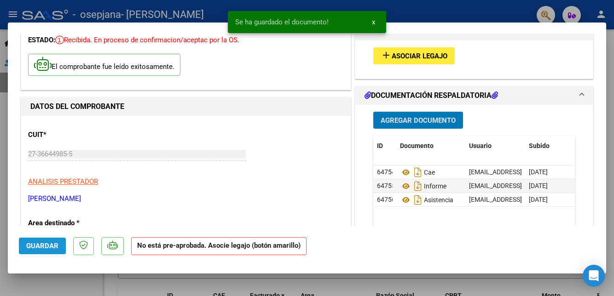
click at [48, 250] on span "Guardar" at bounding box center [42, 246] width 32 height 8
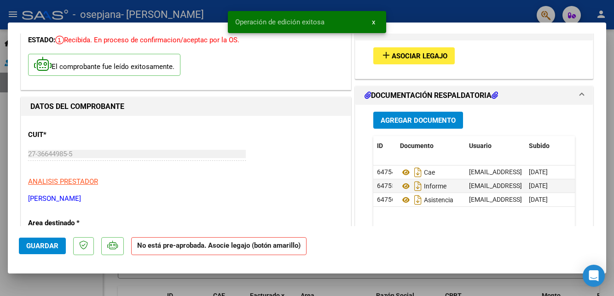
click at [39, 250] on span "Guardar" at bounding box center [42, 246] width 32 height 8
click at [32, 296] on div at bounding box center [307, 148] width 614 height 296
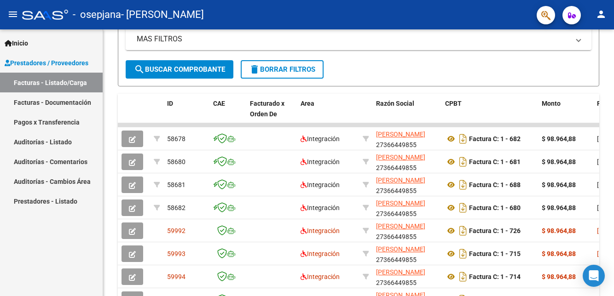
scroll to position [0, 0]
